Goal: Task Accomplishment & Management: Use online tool/utility

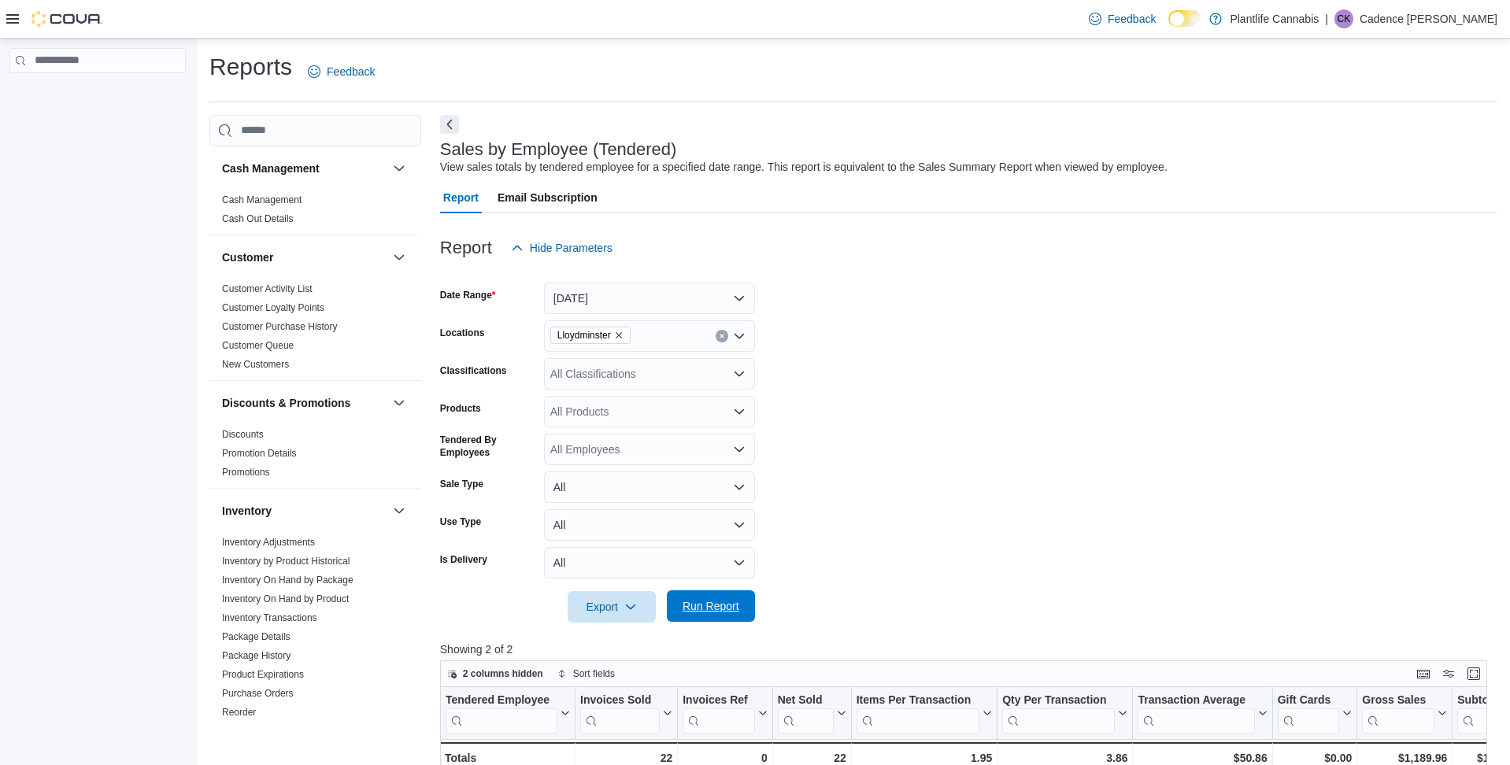
click at [725, 594] on span "Run Report" at bounding box center [710, 605] width 69 height 31
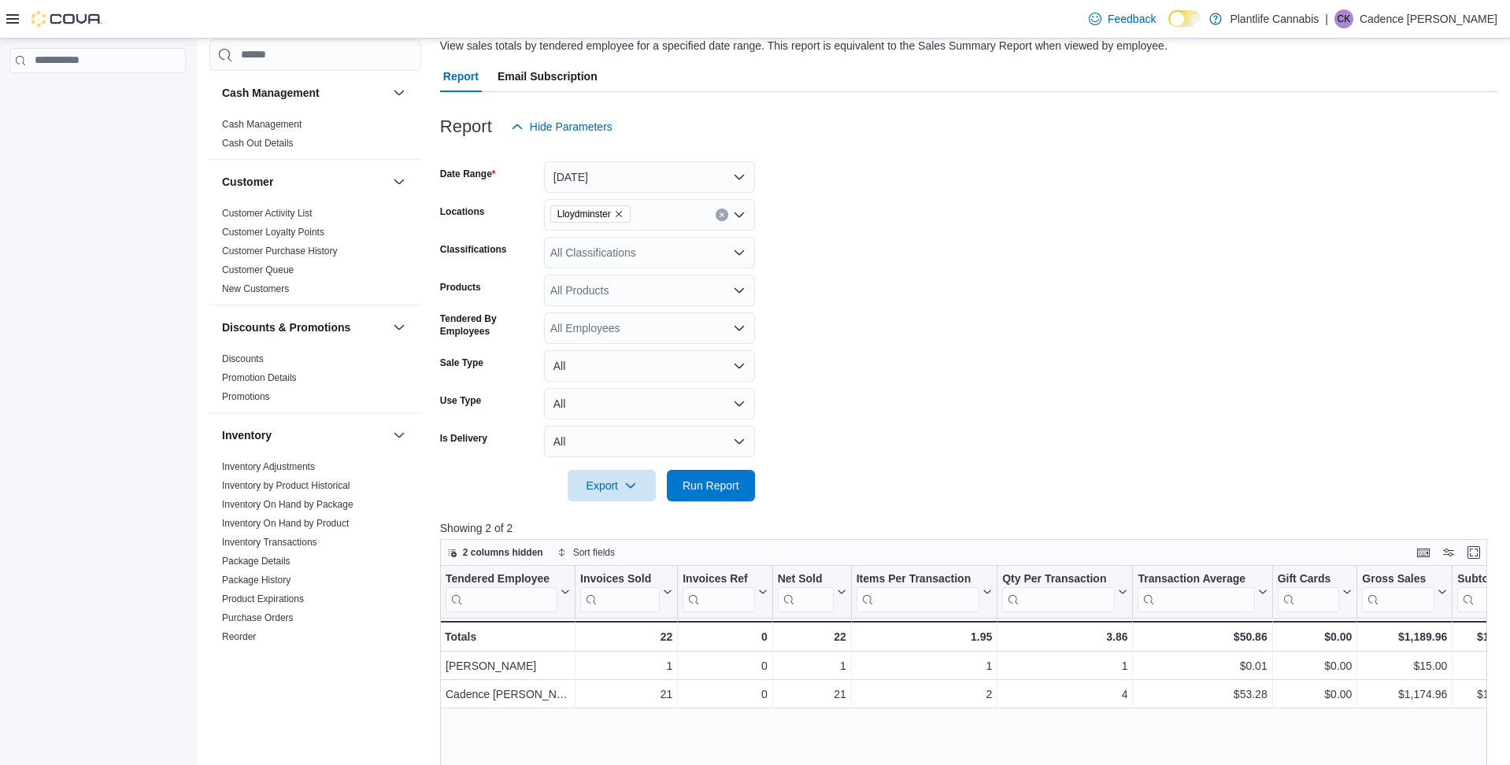
scroll to position [150, 0]
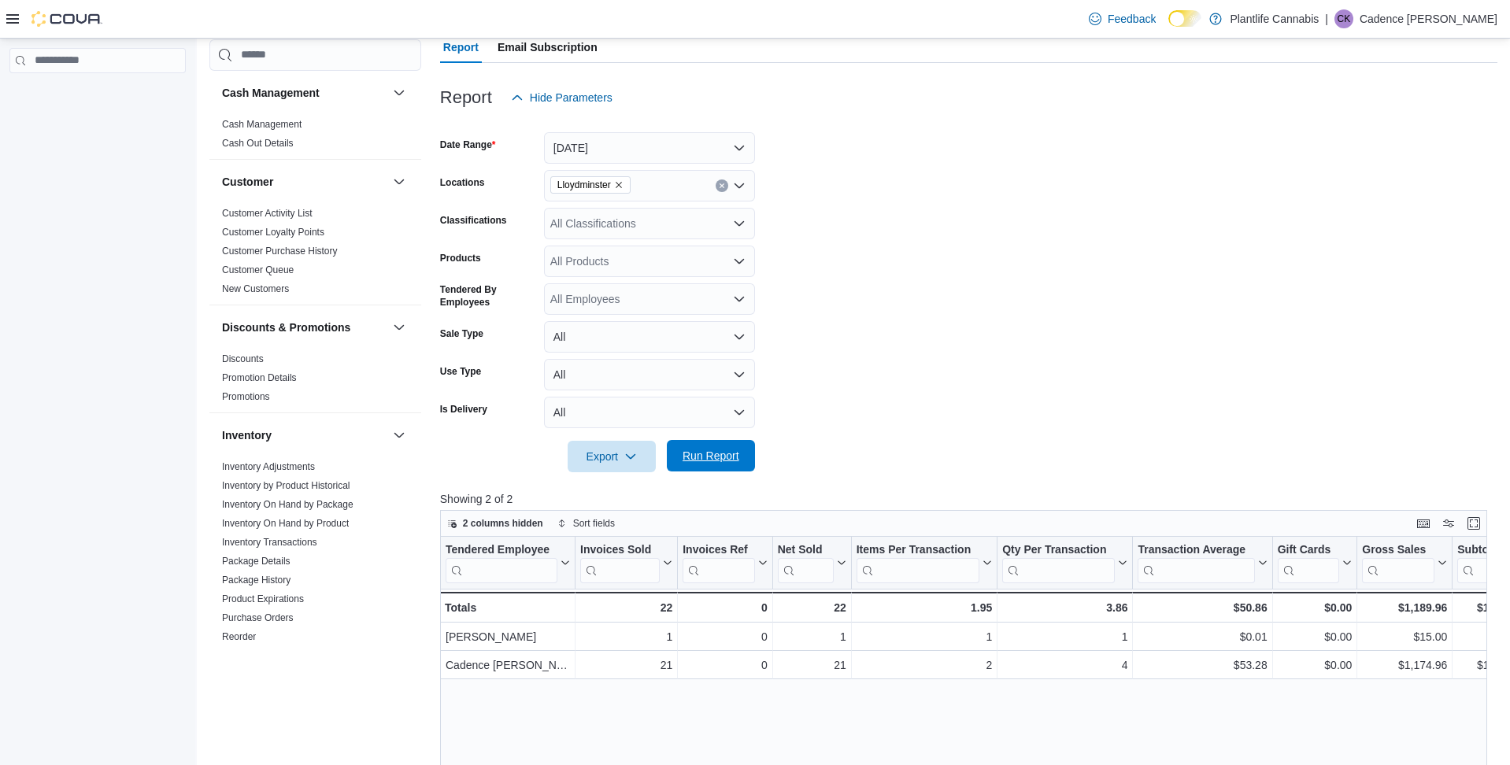
click at [723, 448] on span "Run Report" at bounding box center [710, 456] width 57 height 16
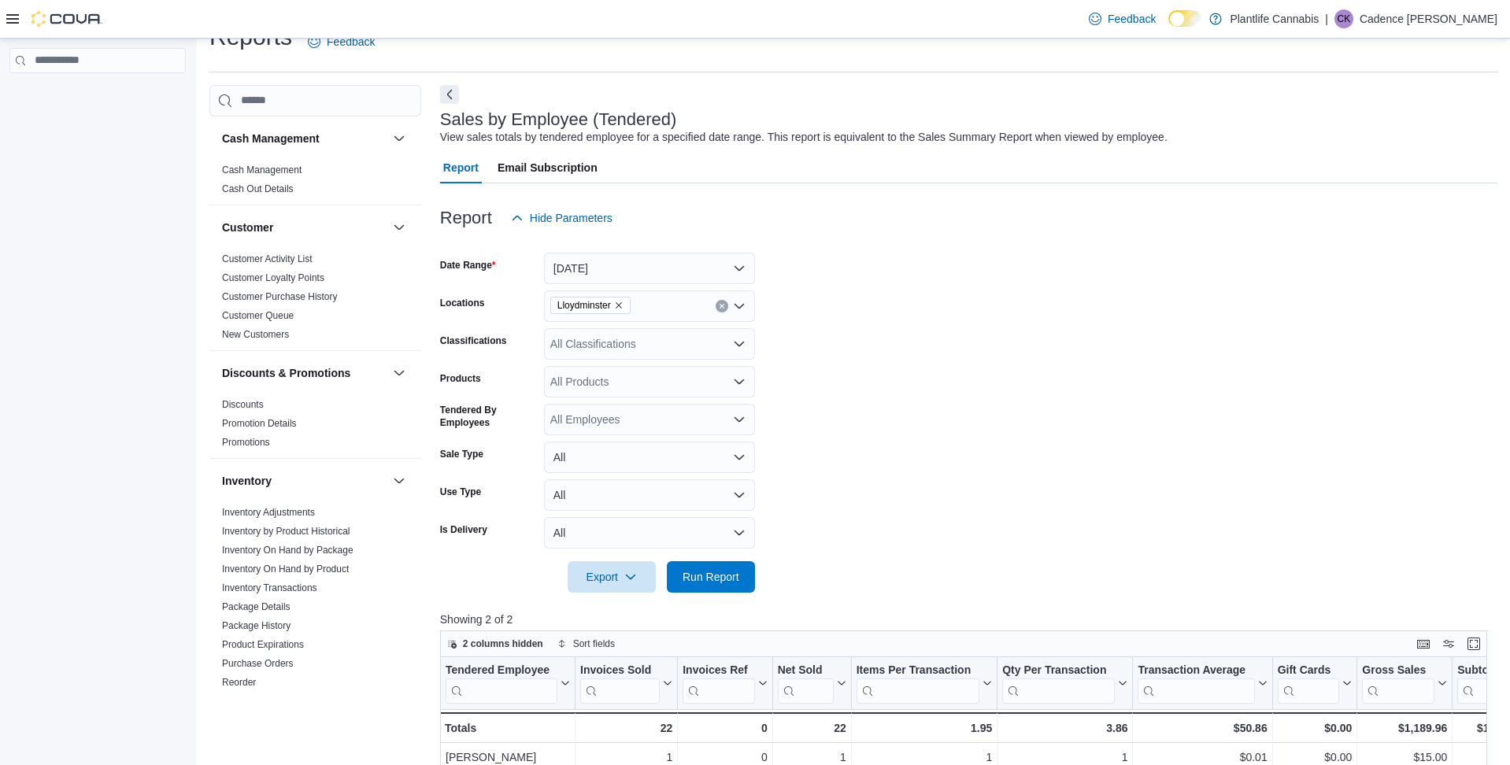
scroll to position [0, 0]
